Goal: Information Seeking & Learning: Learn about a topic

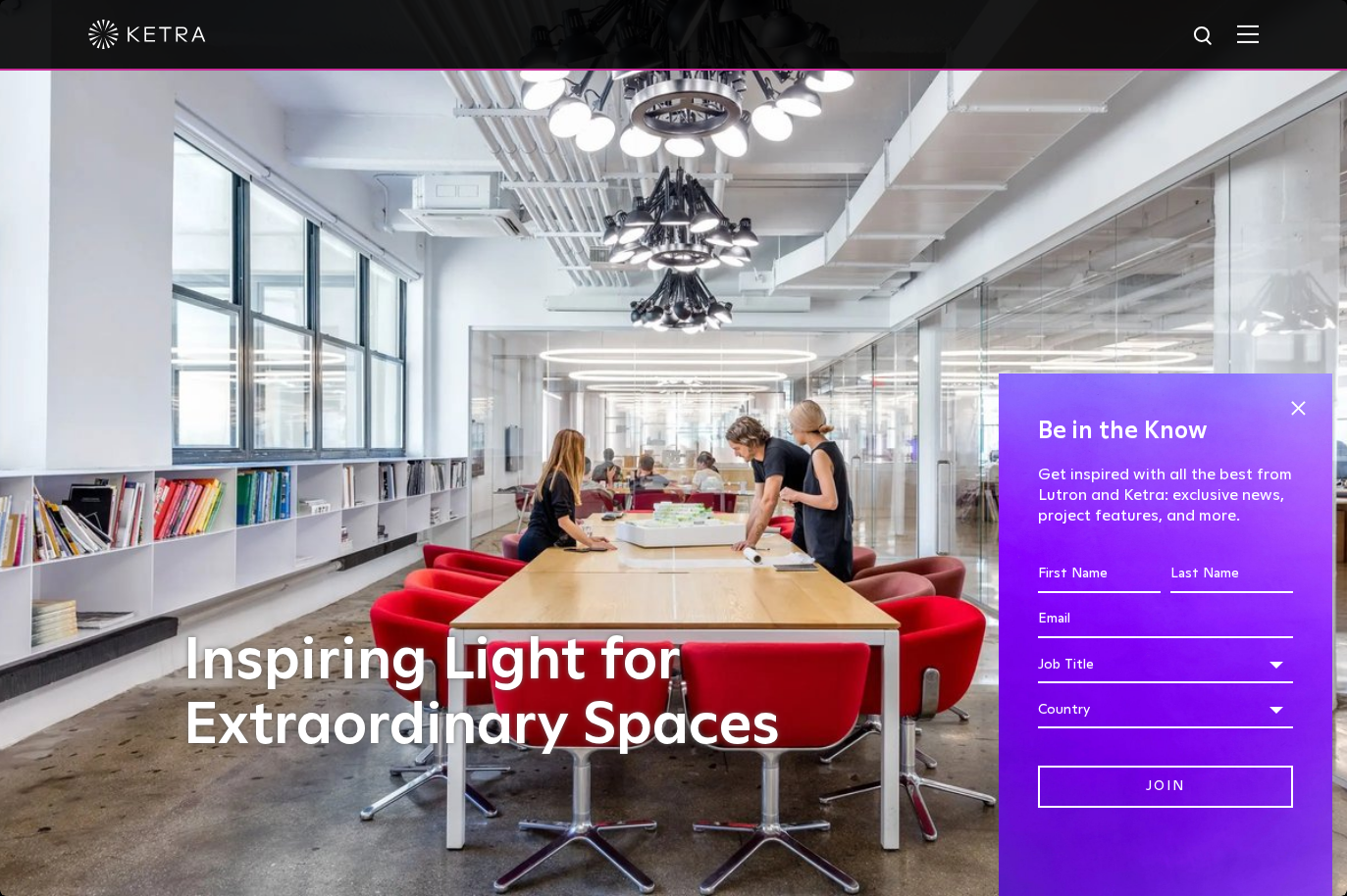
click at [1249, 28] on img at bounding box center [1248, 34] width 22 height 19
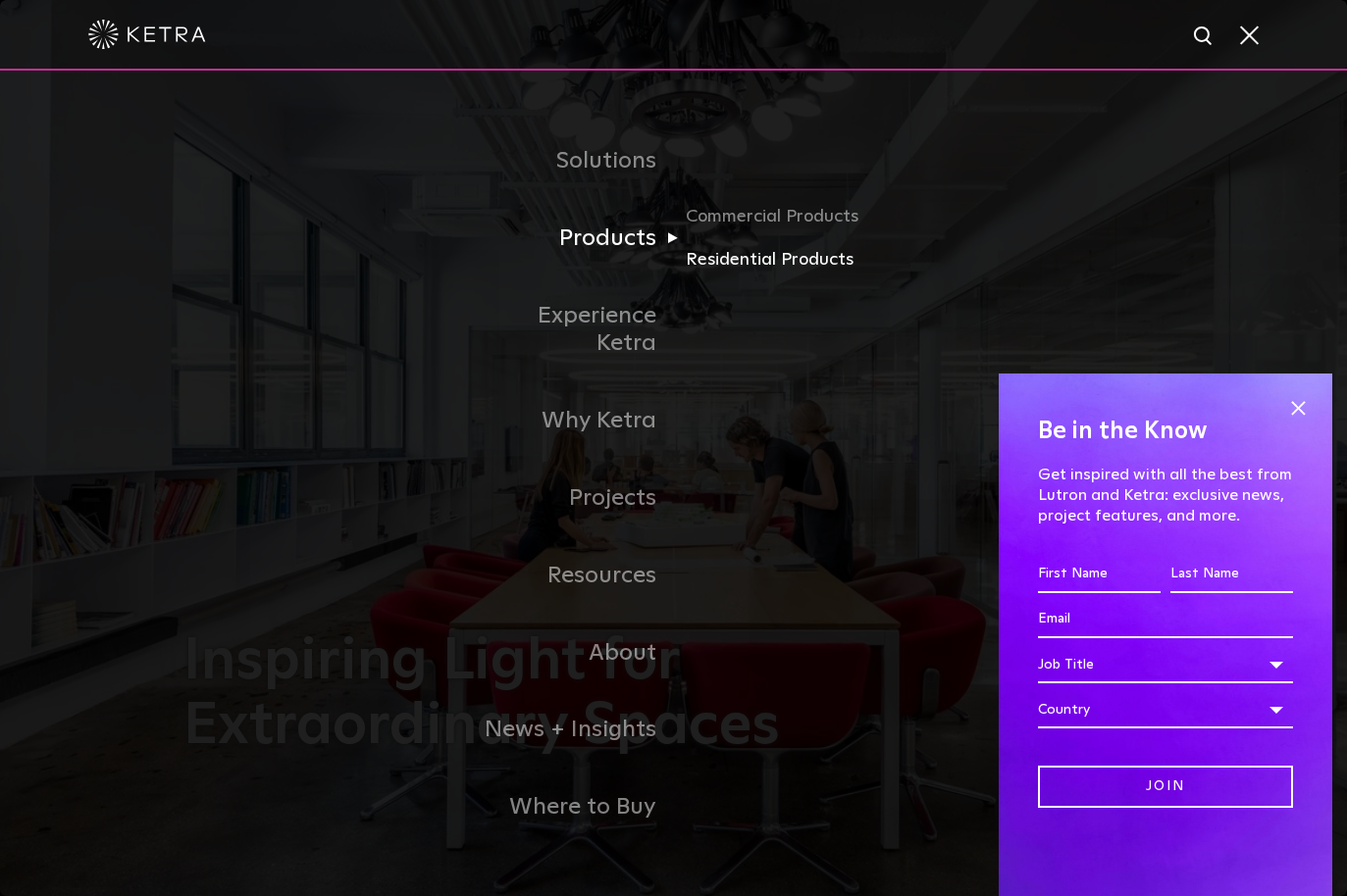
click at [724, 272] on link "Residential Products" at bounding box center [779, 260] width 188 height 29
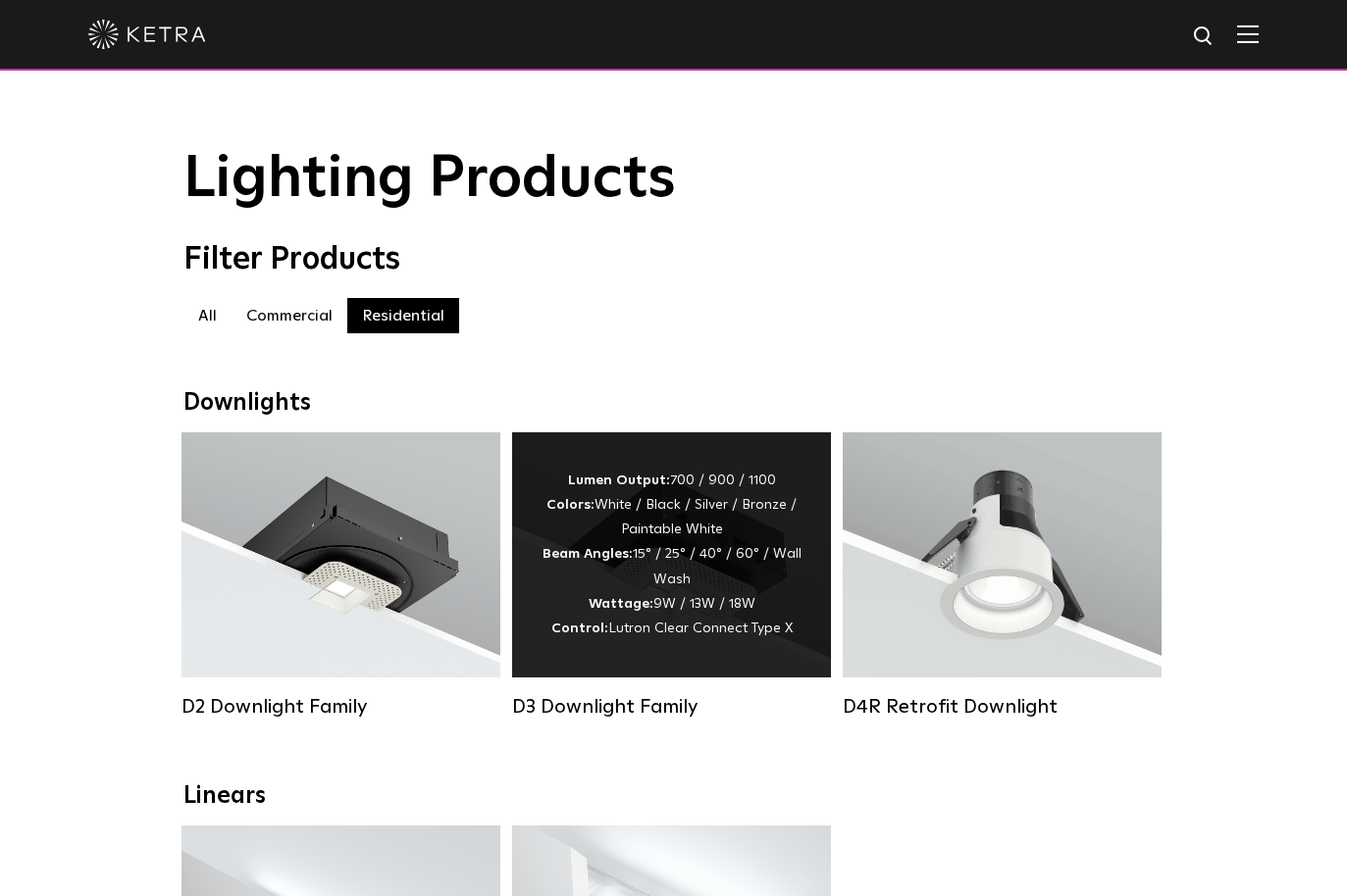
click at [759, 577] on div "Lumen Output: 700 / 900 / 1100 Colors: White / Black / Silver / Bronze / Painta…" at bounding box center [672, 555] width 260 height 172
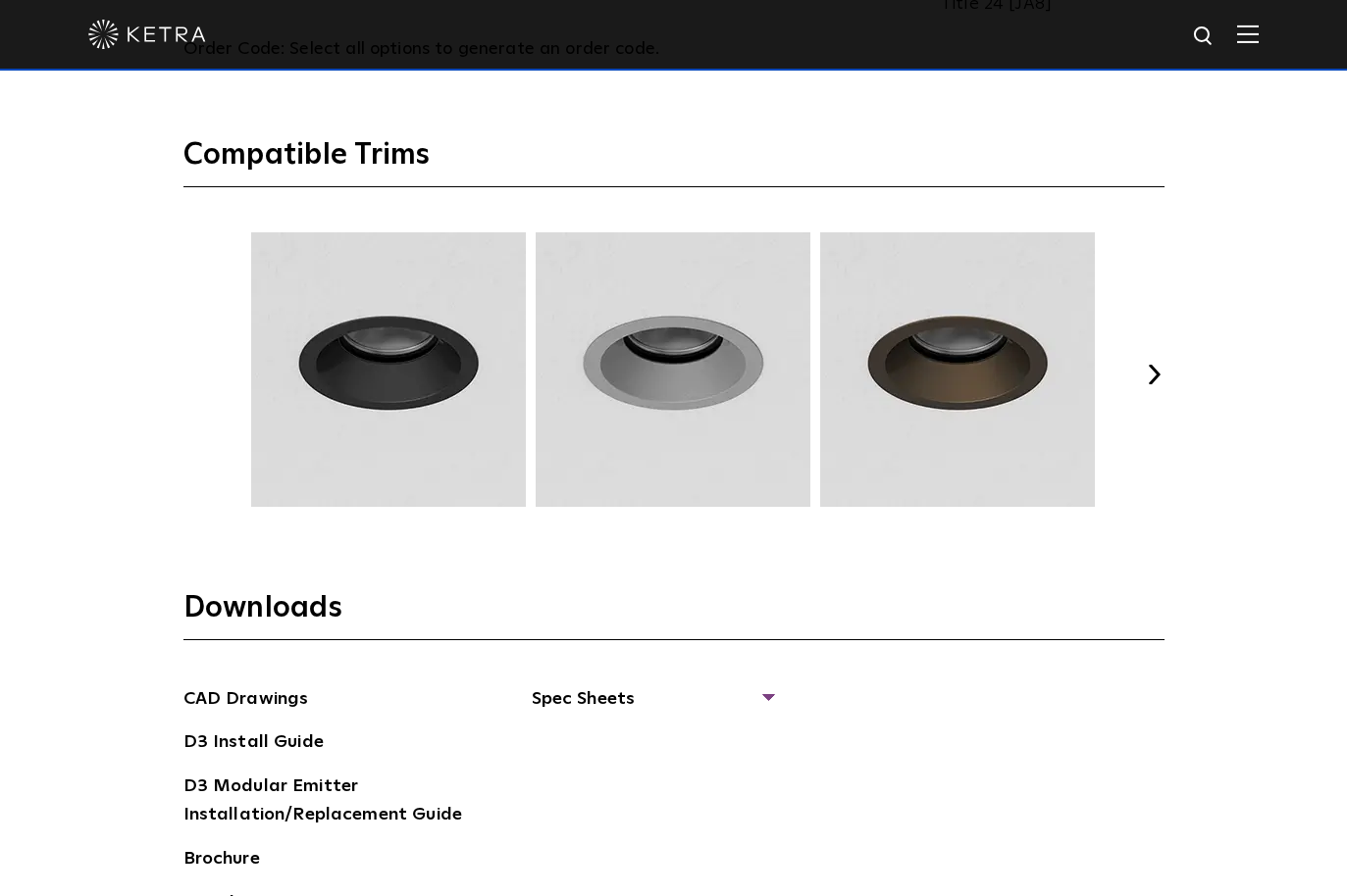
scroll to position [2684, 0]
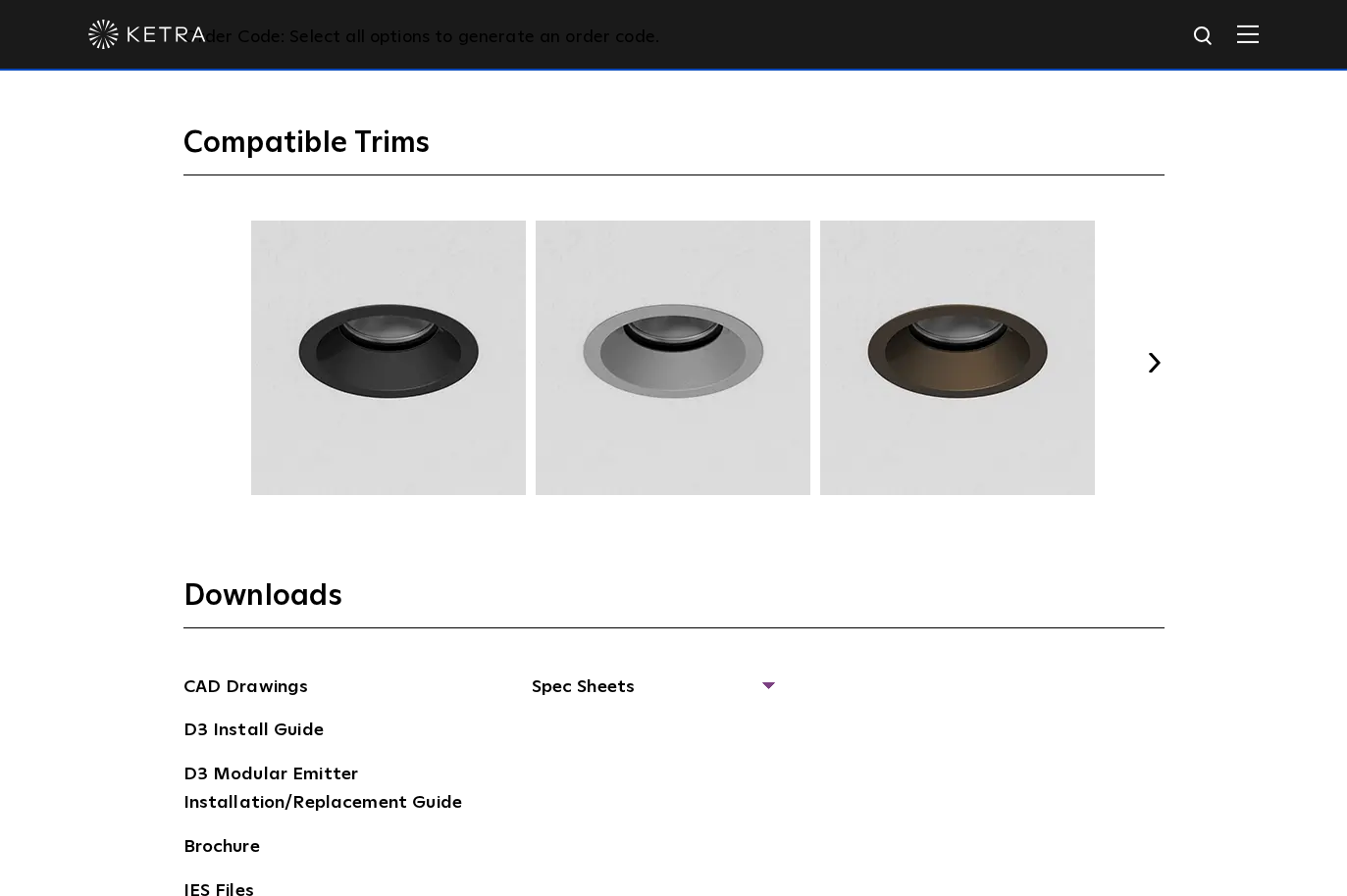
click at [1156, 357] on button "Next" at bounding box center [1155, 363] width 20 height 20
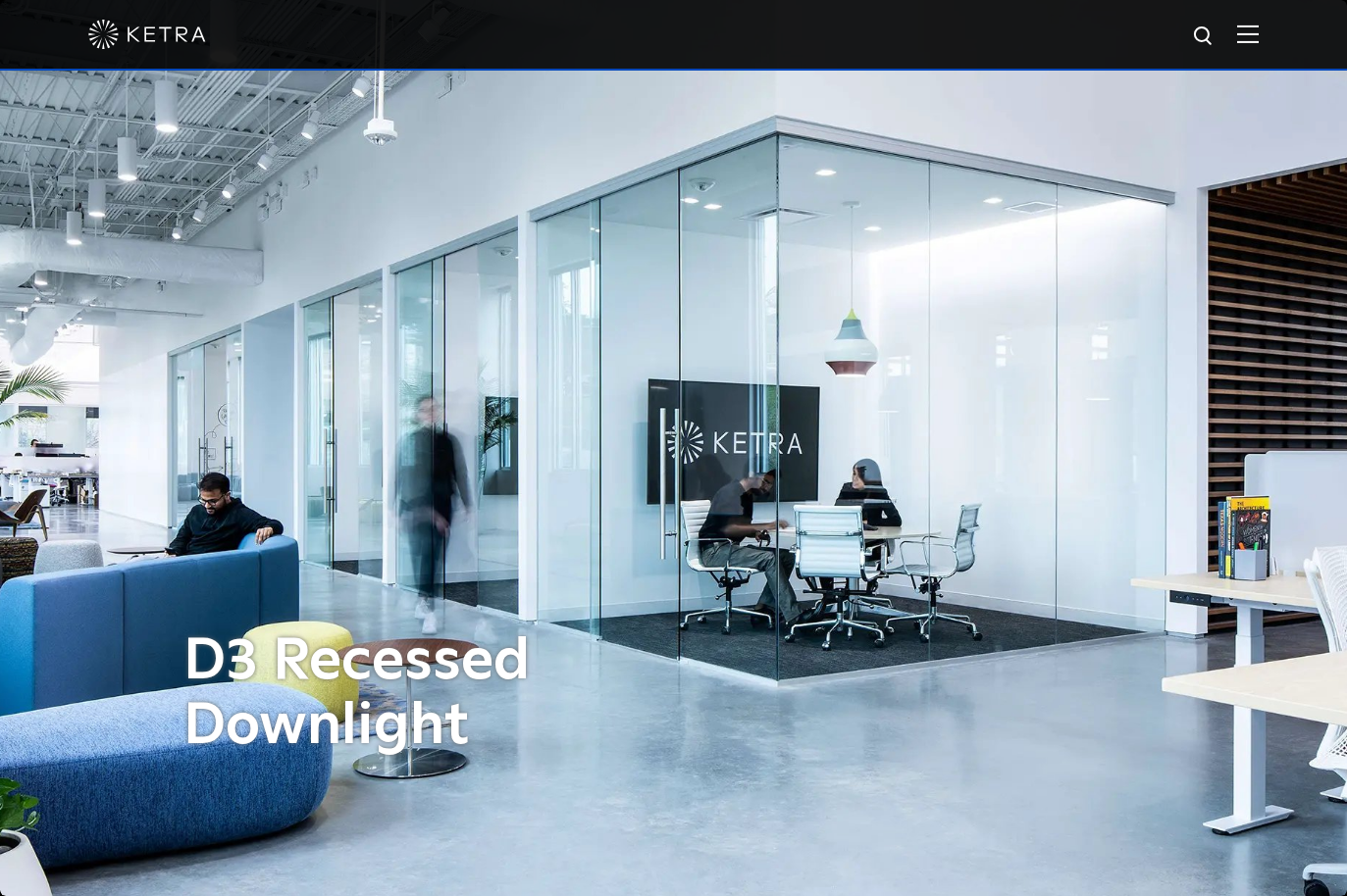
scroll to position [0, 0]
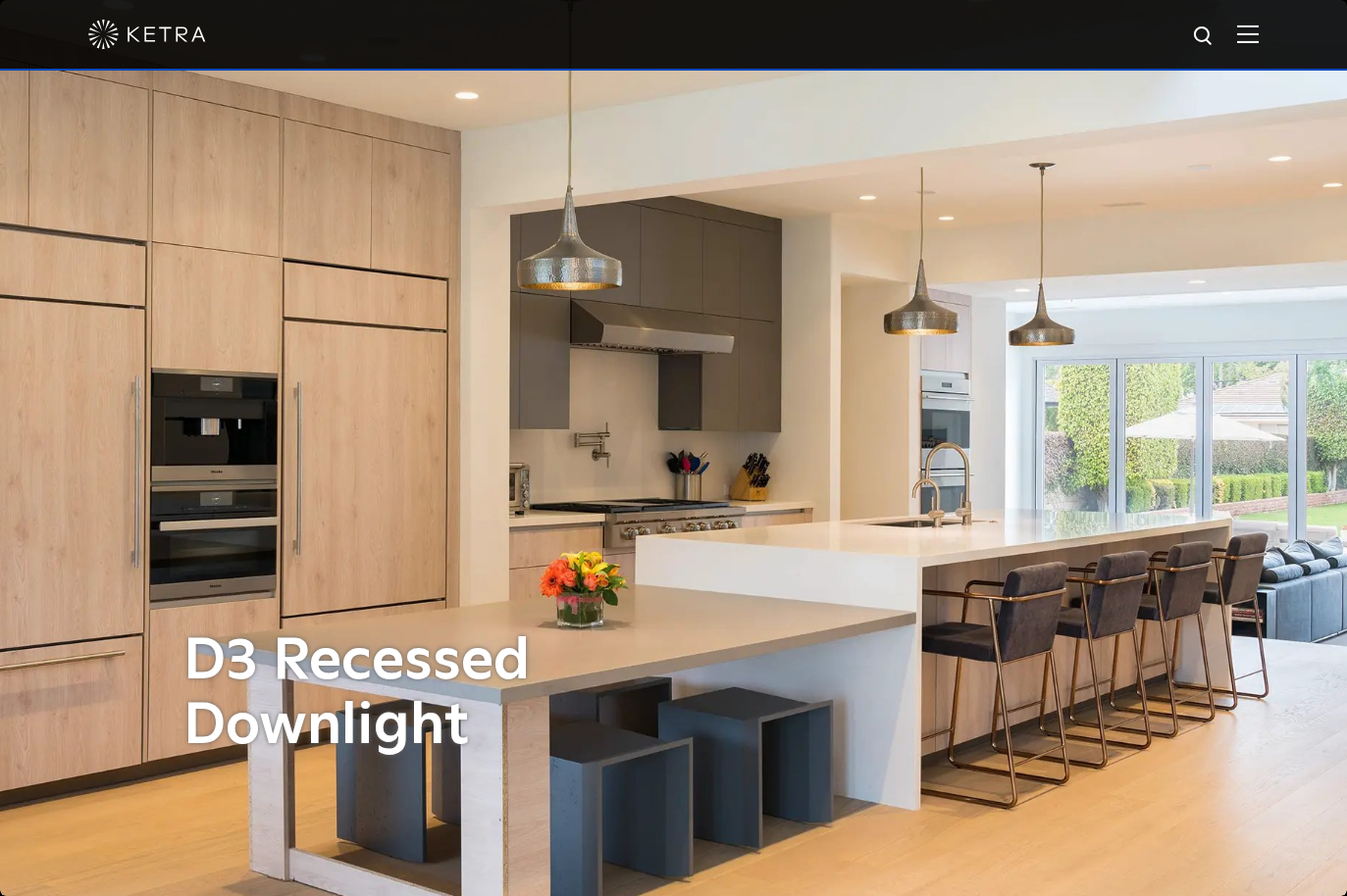
click at [1253, 37] on img at bounding box center [1248, 34] width 22 height 19
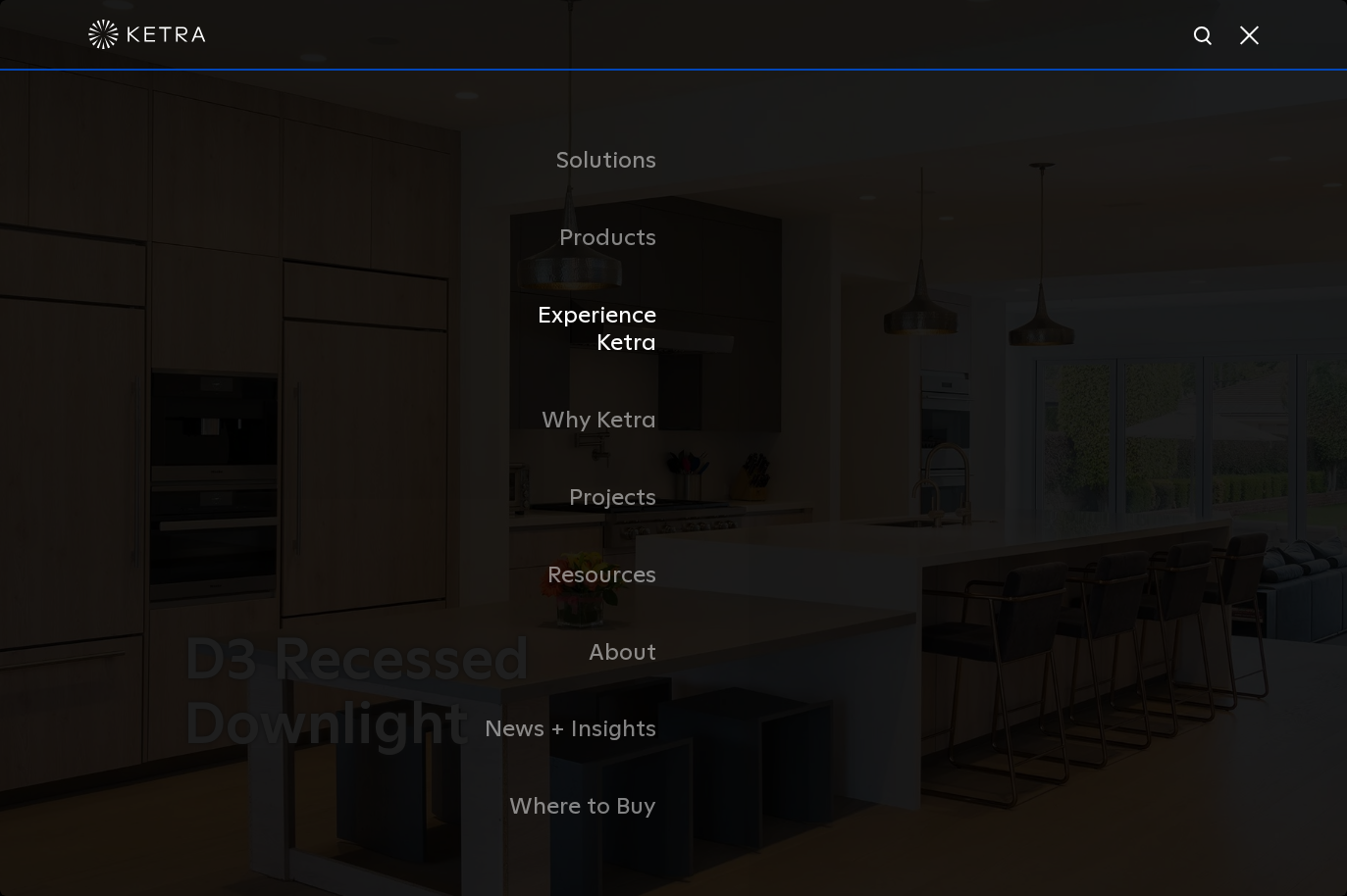
click at [595, 334] on link "Experience Ketra" at bounding box center [572, 330] width 201 height 106
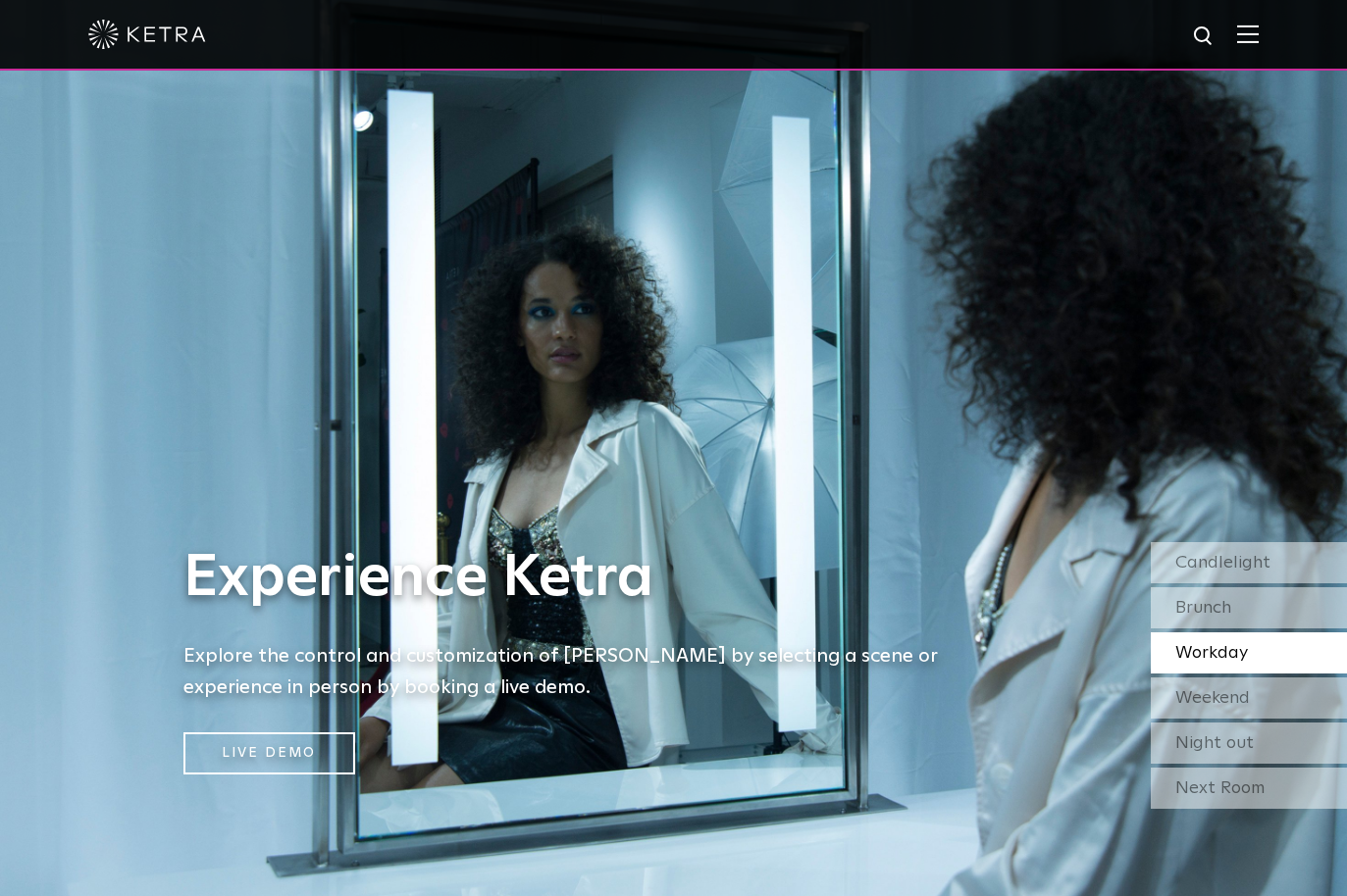
click at [1250, 35] on img at bounding box center [1248, 34] width 22 height 19
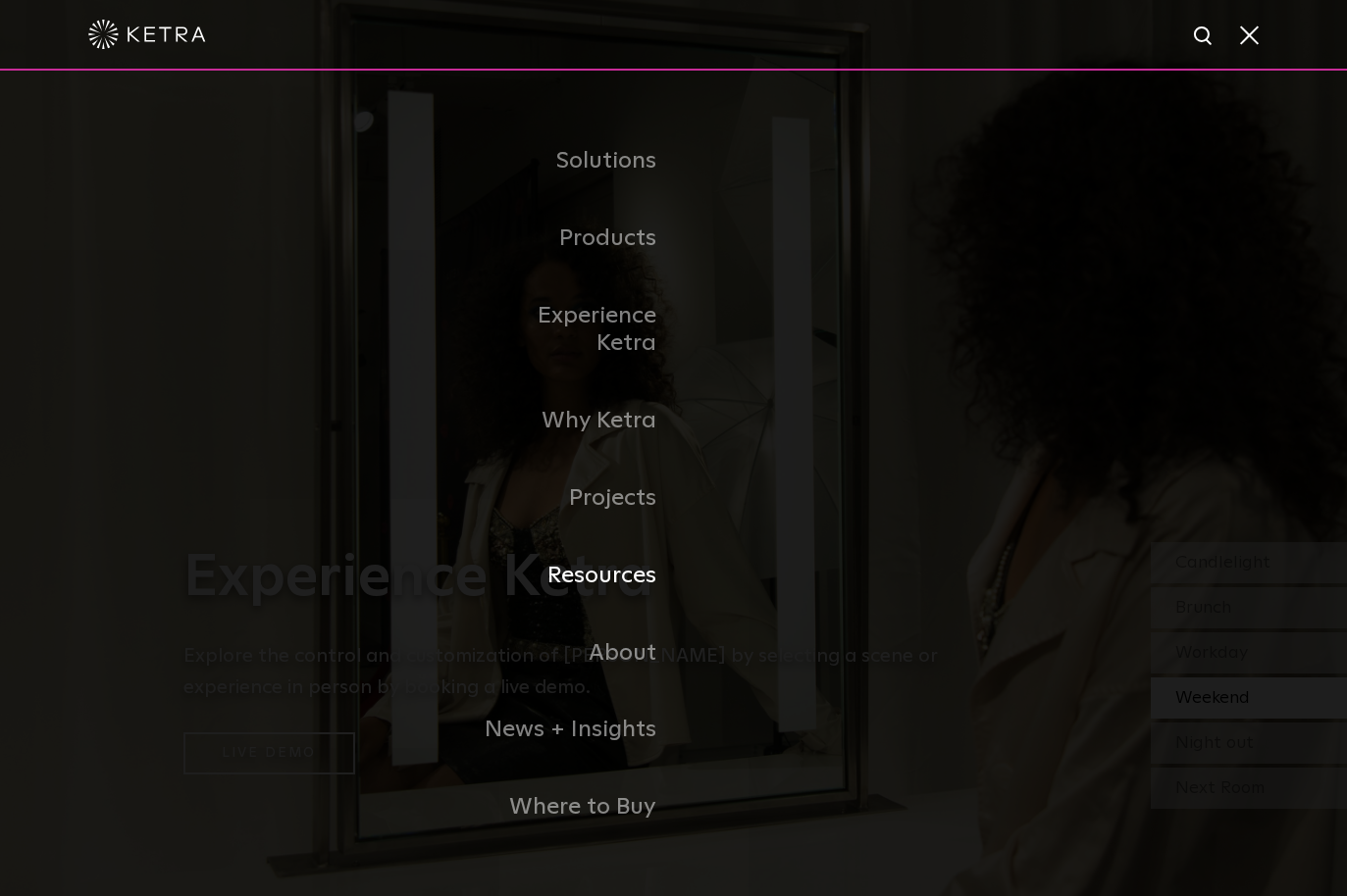
click at [624, 568] on link "Resources" at bounding box center [572, 576] width 201 height 77
